Goal: Navigation & Orientation: Find specific page/section

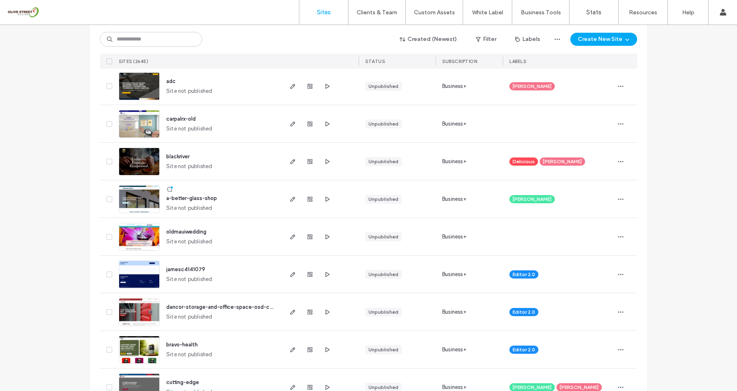
scroll to position [1030, 0]
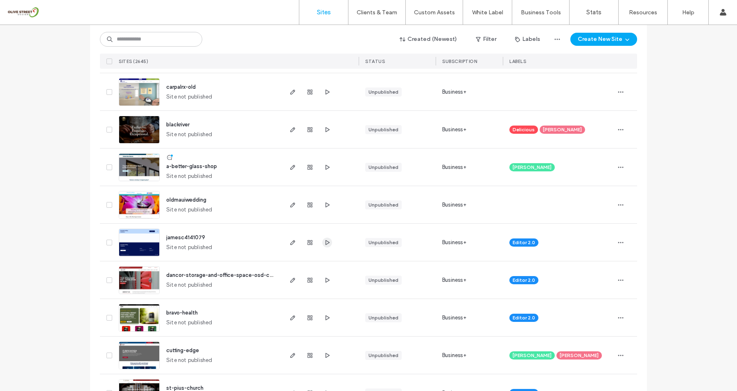
click at [324, 240] on icon "button" at bounding box center [327, 243] width 7 height 7
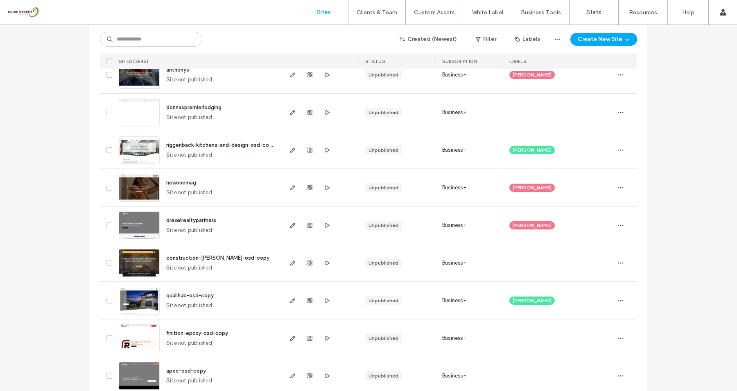
scroll to position [335, 0]
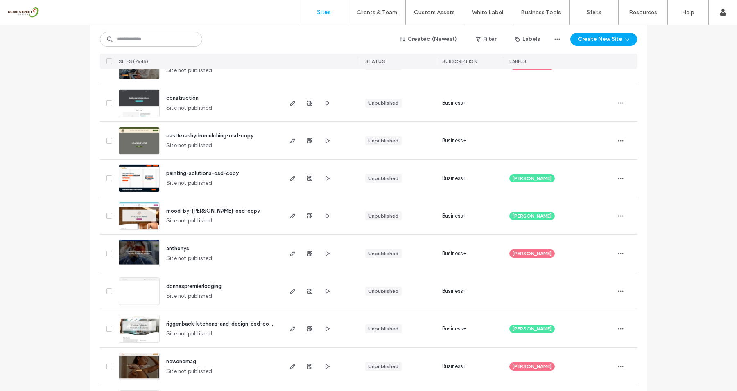
scroll to position [153, 0]
click at [291, 294] on icon "button" at bounding box center [292, 291] width 7 height 7
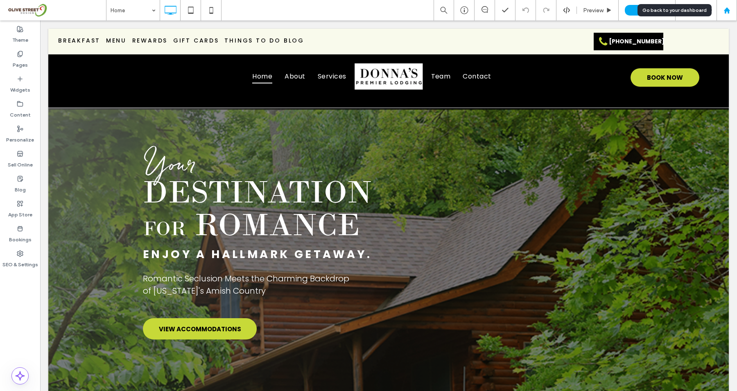
click at [725, 10] on use at bounding box center [727, 10] width 6 height 6
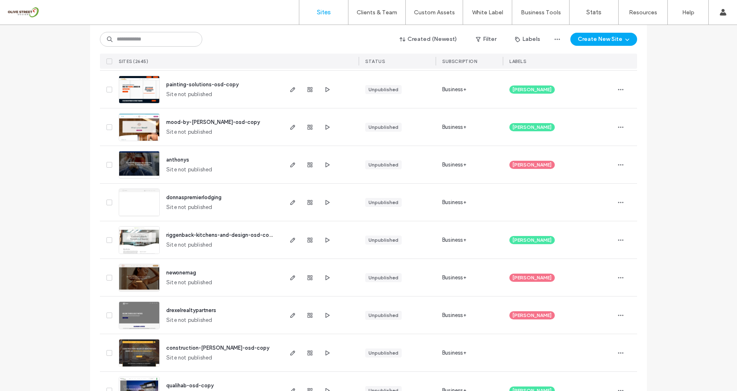
scroll to position [248, 0]
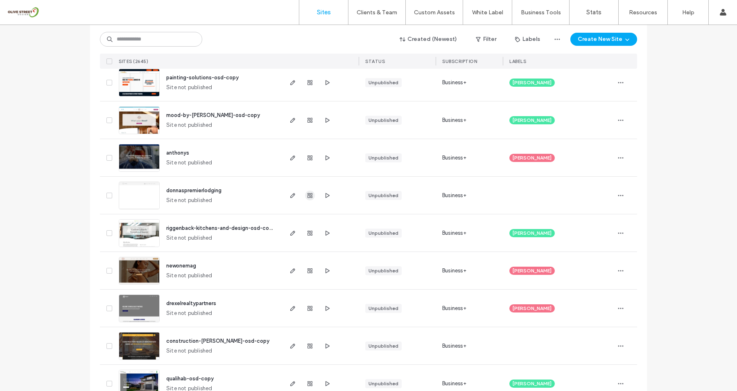
click at [308, 196] on use "button" at bounding box center [310, 195] width 5 height 5
